Goal: Information Seeking & Learning: Learn about a topic

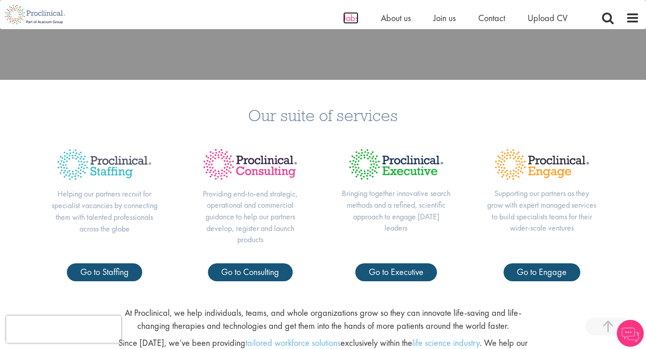
click at [357, 15] on span "Jobs" at bounding box center [350, 18] width 15 height 12
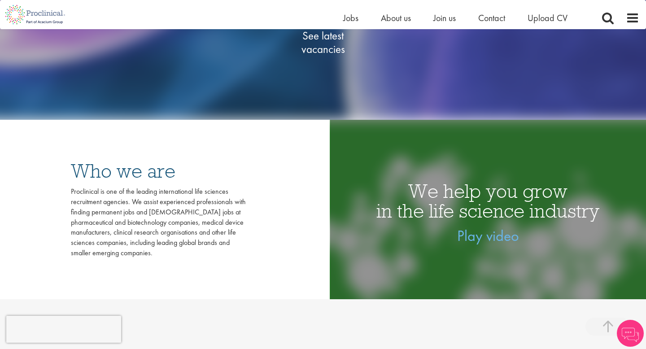
scroll to position [218, 0]
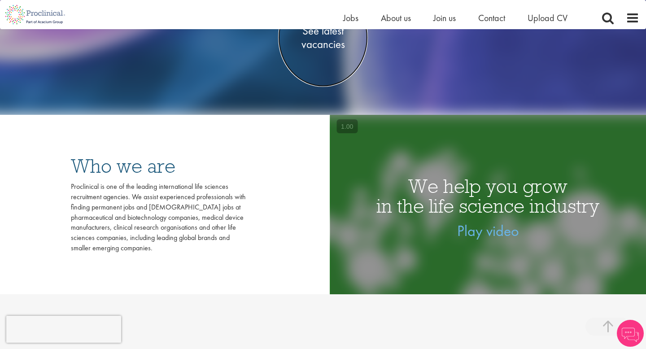
click at [334, 45] on span "See latest vacancies" at bounding box center [323, 37] width 90 height 27
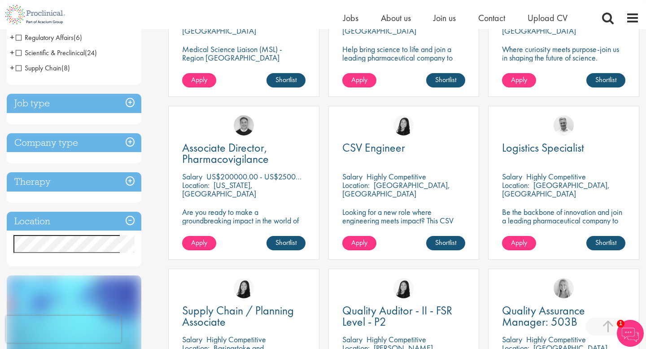
scroll to position [262, 0]
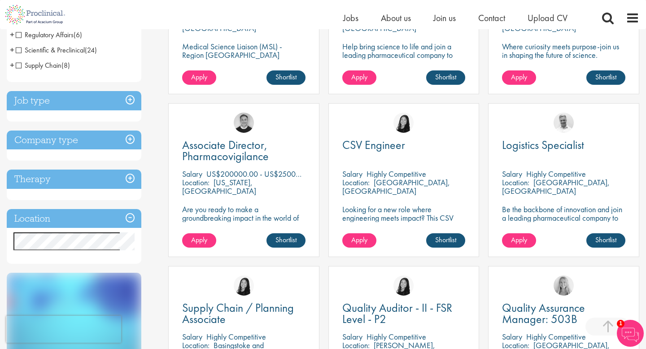
click at [94, 174] on h3 "Therapy" at bounding box center [74, 179] width 135 height 19
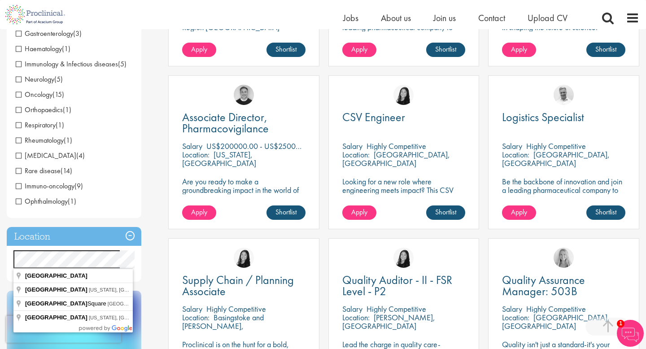
scroll to position [313, 0]
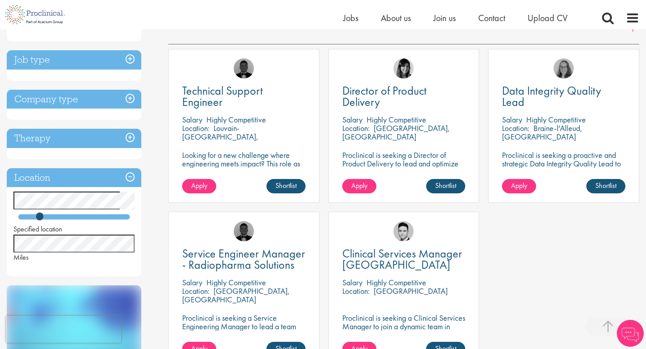
scroll to position [152, 0]
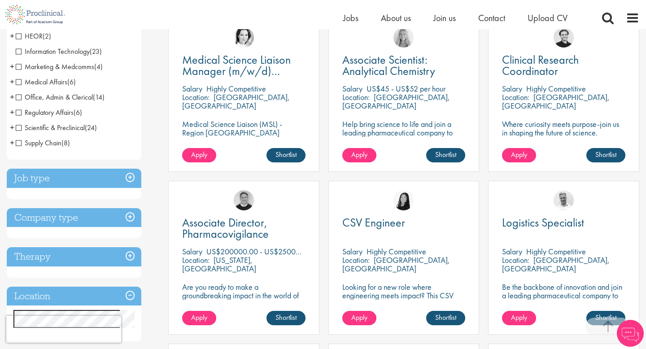
scroll to position [242, 0]
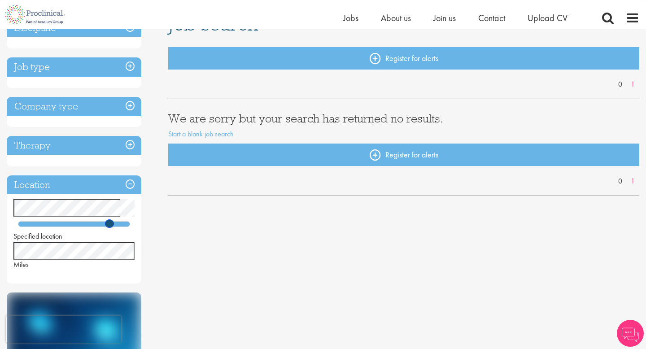
drag, startPoint x: 40, startPoint y: 223, endPoint x: 116, endPoint y: 223, distance: 76.2
click at [113, 223] on span at bounding box center [109, 223] width 9 height 9
drag, startPoint x: 116, startPoint y: 223, endPoint x: 139, endPoint y: 223, distance: 22.9
click at [140, 223] on div "Specified location Miles" at bounding box center [74, 234] width 135 height 71
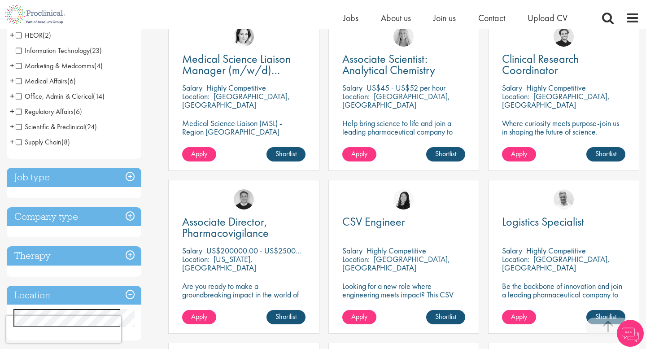
scroll to position [187, 0]
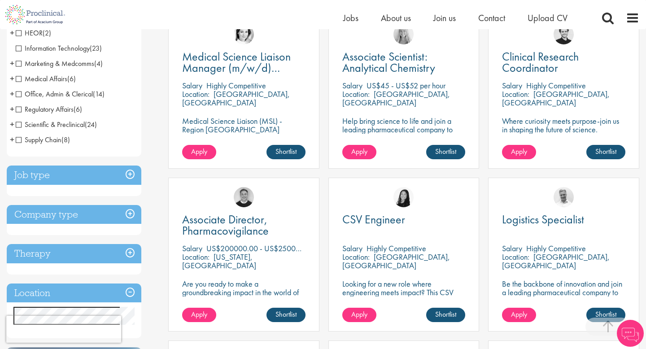
click at [103, 175] on h3 "Job type" at bounding box center [74, 174] width 135 height 19
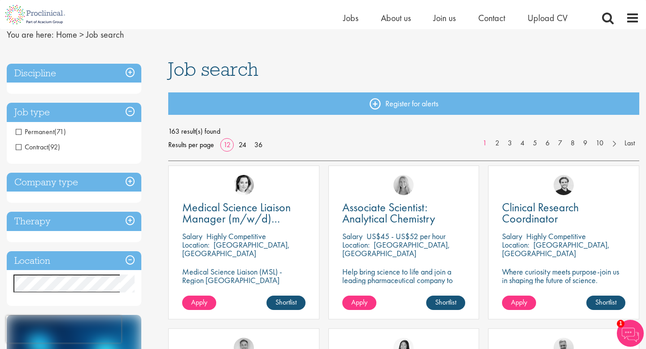
scroll to position [37, 0]
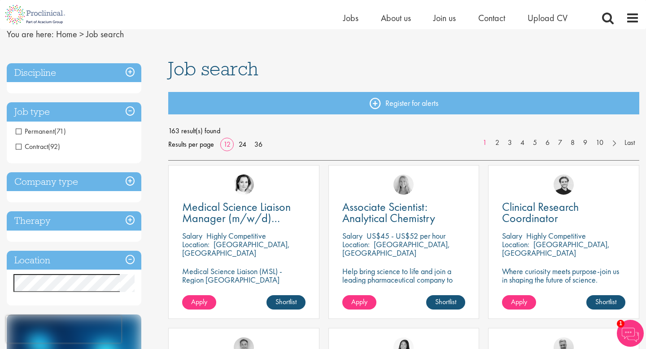
click at [101, 112] on h3 "Job type" at bounding box center [74, 111] width 135 height 19
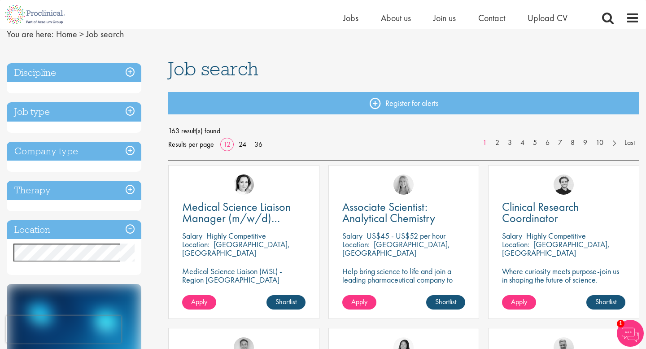
click at [91, 144] on h3 "Company type" at bounding box center [74, 151] width 135 height 19
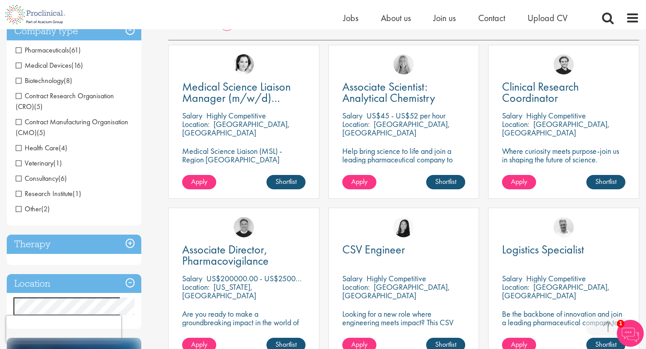
scroll to position [180, 0]
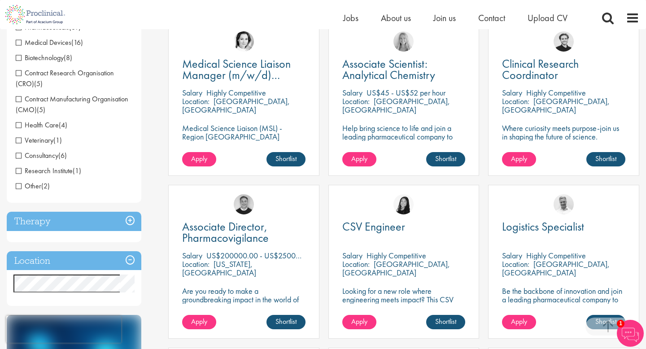
click at [43, 152] on span "Consultancy" at bounding box center [37, 155] width 43 height 9
click at [22, 156] on span "Consultancy" at bounding box center [37, 155] width 43 height 9
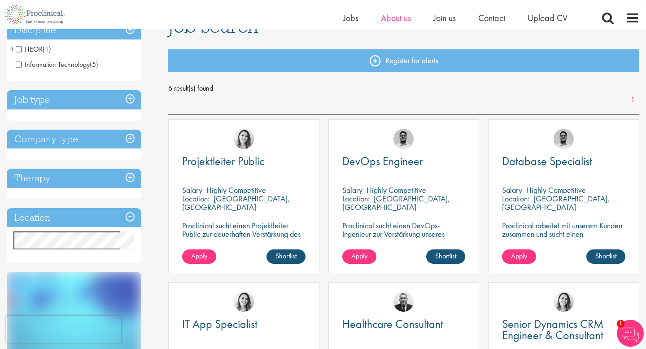
scroll to position [59, 0]
